Goal: Check status: Check status

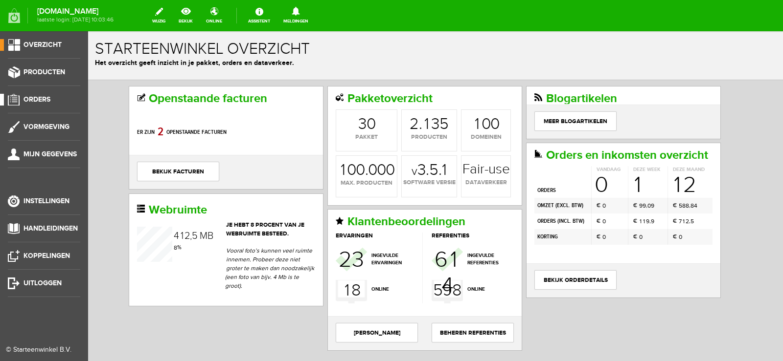
click at [39, 98] on span "Orders" at bounding box center [36, 99] width 27 height 8
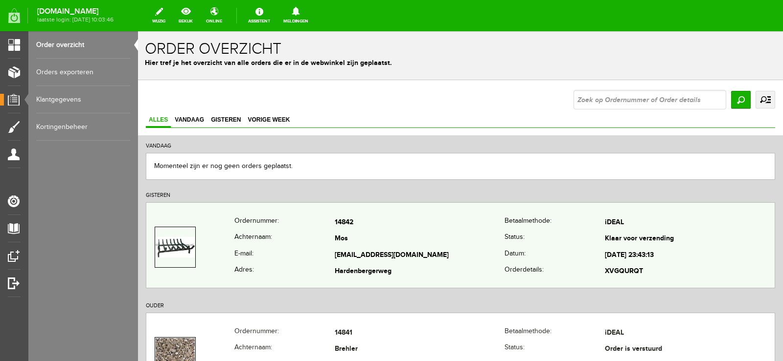
click at [454, 260] on td "[EMAIL_ADDRESS][DOMAIN_NAME]" at bounding box center [420, 255] width 170 height 17
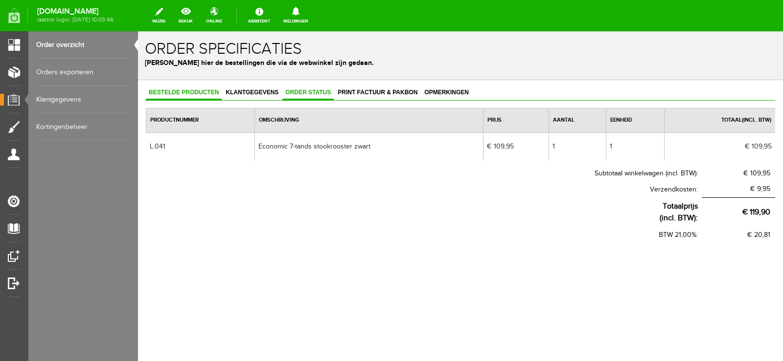
click at [307, 91] on span "Order status" at bounding box center [307, 92] width 51 height 7
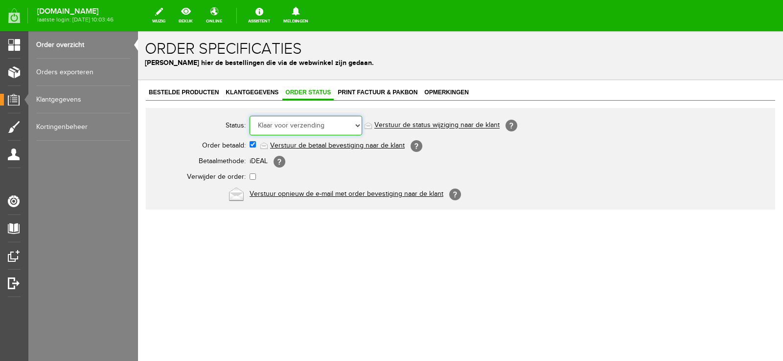
click at [356, 124] on select "Order niet afgerond Nieuw Order in behandeling Wacht op leverancier Wacht op be…" at bounding box center [305, 126] width 112 height 20
select select "5"
click at [249, 116] on select "Order niet afgerond Nieuw Order in behandeling Wacht op leverancier Wacht op be…" at bounding box center [305, 126] width 112 height 20
